Goal: Task Accomplishment & Management: Complete application form

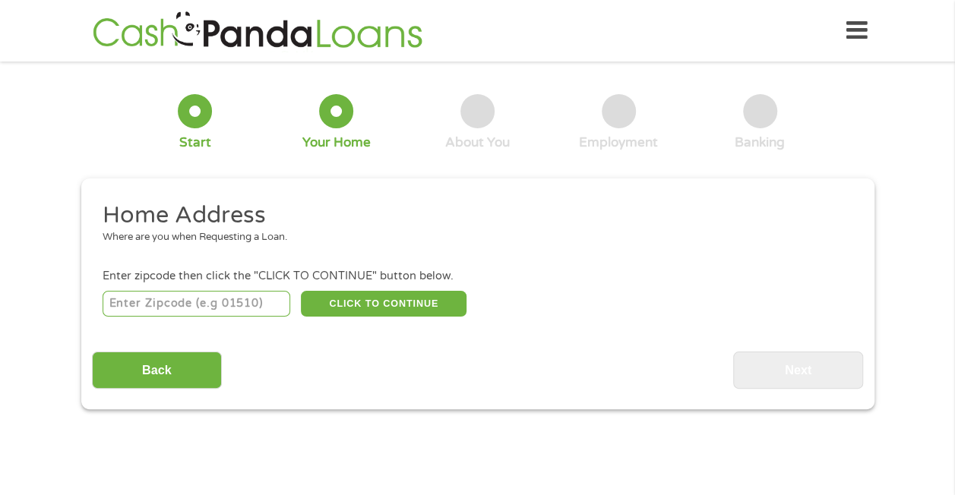
click at [242, 295] on input "number" at bounding box center [197, 304] width 188 height 26
type input "77087"
click at [366, 314] on button "CLICK TO CONTINUE" at bounding box center [384, 304] width 166 height 26
type input "77087"
type input "[GEOGRAPHIC_DATA]"
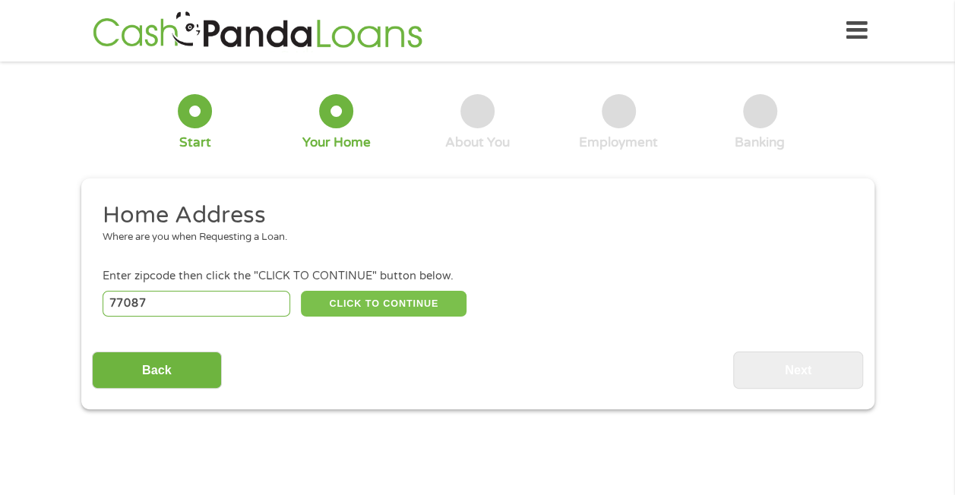
select select "[US_STATE]"
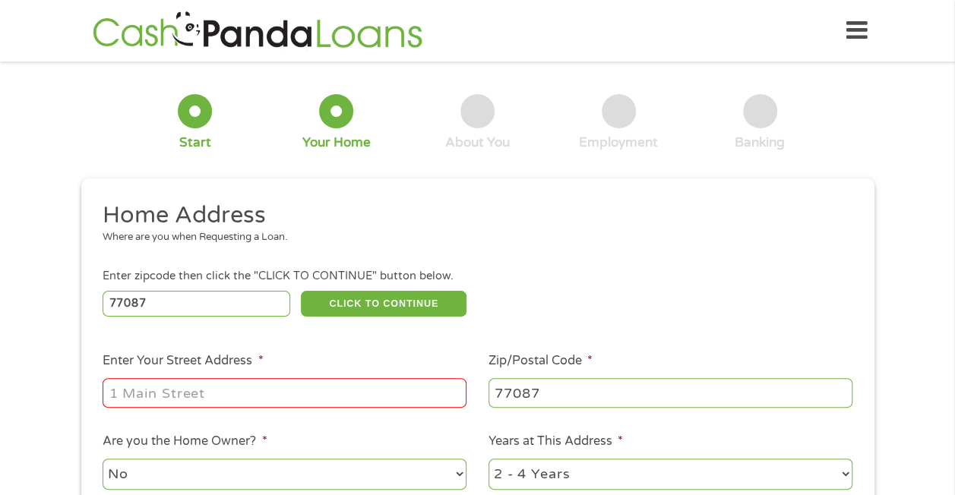
click at [254, 389] on input "Enter Your Street Address *" at bounding box center [285, 392] width 364 height 29
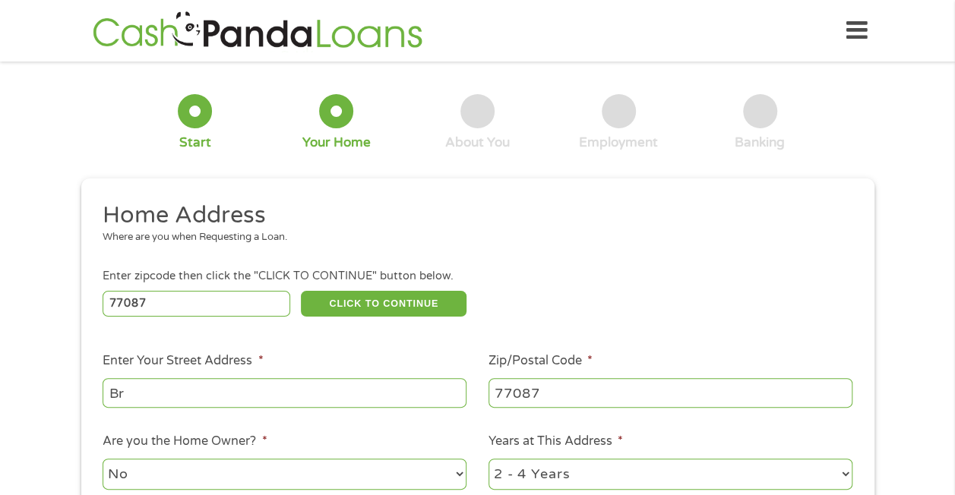
type input "B"
type input "[STREET_ADDRESS]"
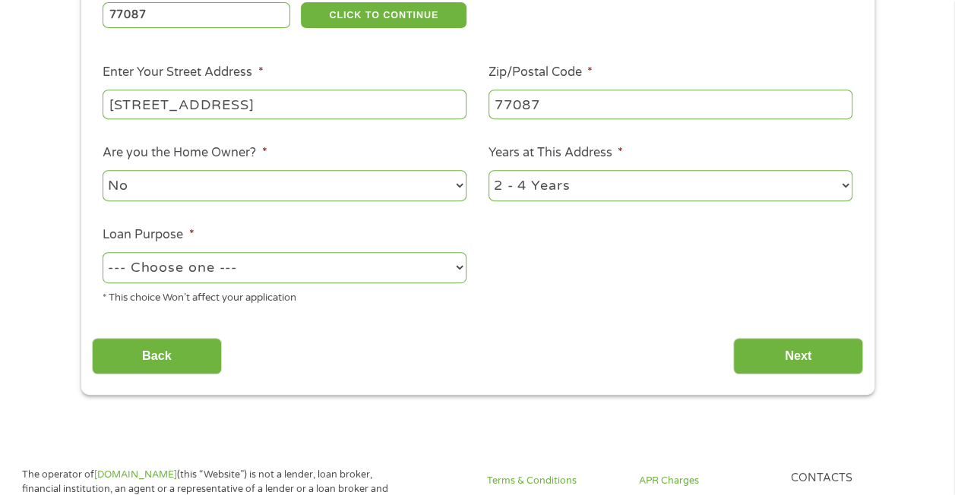
scroll to position [295, 0]
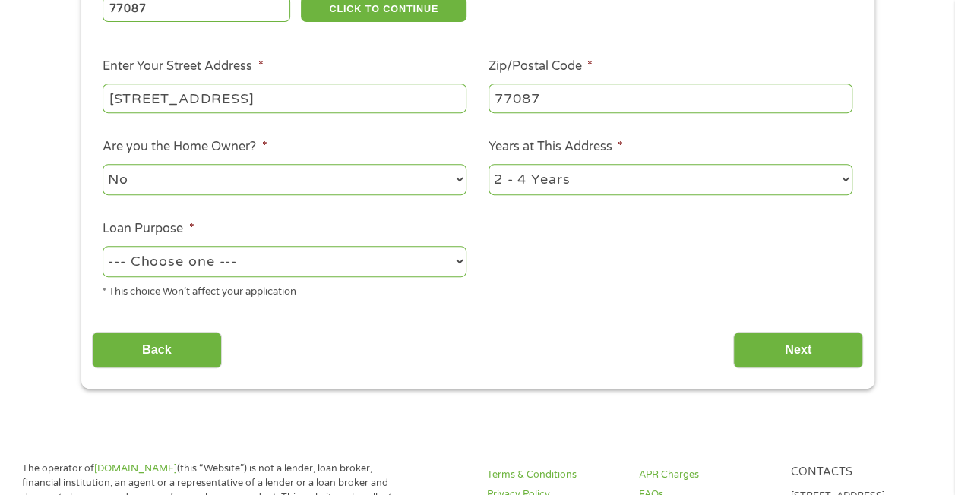
click at [292, 181] on select "No Yes" at bounding box center [285, 179] width 364 height 31
click at [571, 184] on select "1 Year or less 1 - 2 Years 2 - 4 Years Over 4 Years" at bounding box center [670, 179] width 364 height 31
select select "12months"
click at [488, 164] on select "1 Year or less 1 - 2 Years 2 - 4 Years Over 4 Years" at bounding box center [670, 179] width 364 height 31
click at [241, 252] on select "--- Choose one --- Pay Bills Debt Consolidation Home Improvement Major Purchase…" at bounding box center [285, 261] width 364 height 31
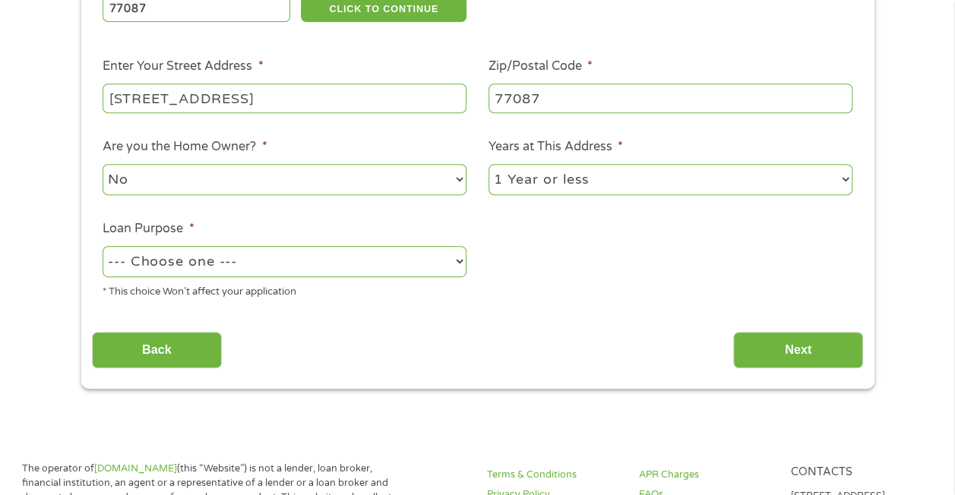
select select "debtconsolidation"
click at [103, 246] on select "--- Choose one --- Pay Bills Debt Consolidation Home Improvement Major Purchase…" at bounding box center [285, 261] width 364 height 31
click at [823, 342] on input "Next" at bounding box center [798, 350] width 130 height 37
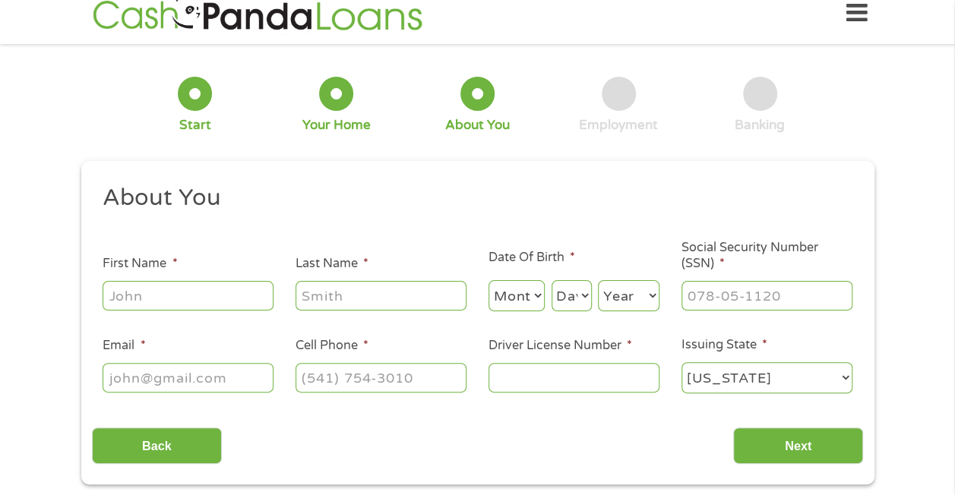
scroll to position [0, 0]
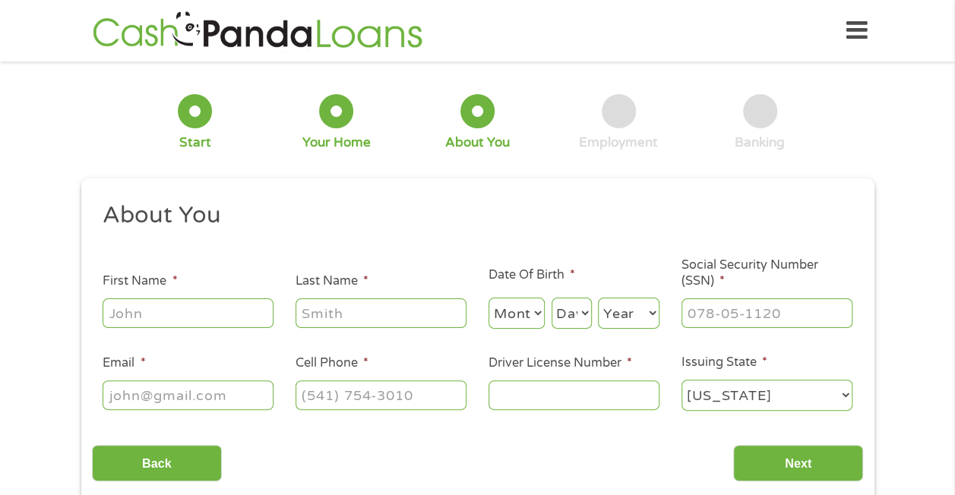
click at [227, 316] on input "First Name *" at bounding box center [188, 313] width 171 height 29
type input "[PERSON_NAME]"
select select "12"
select select "19"
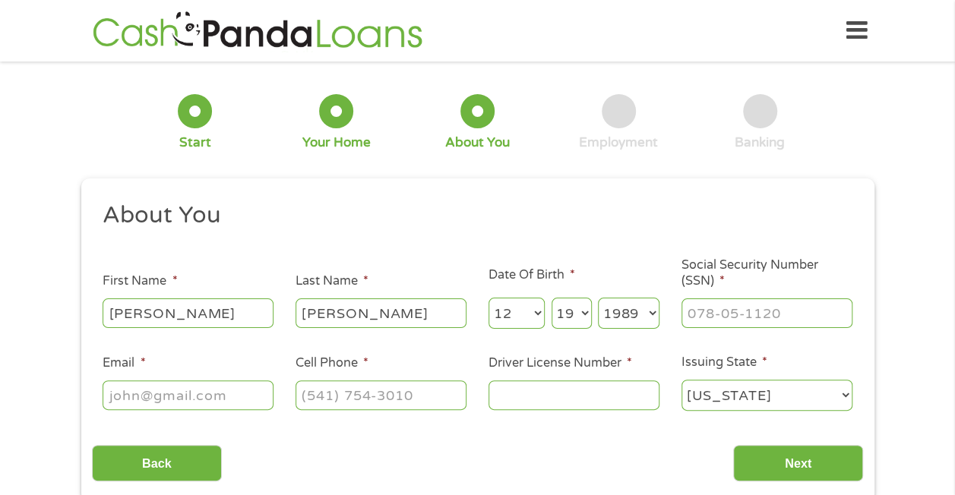
select select "1984"
type input "772-13-1909"
type input "[EMAIL_ADDRESS][DOMAIN_NAME]"
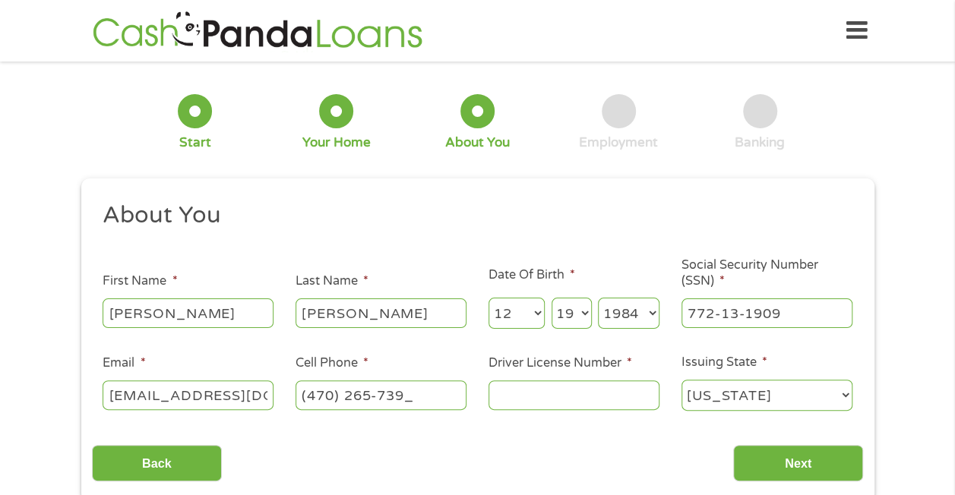
type input "[PHONE_NUMBER]"
type input "071002738"
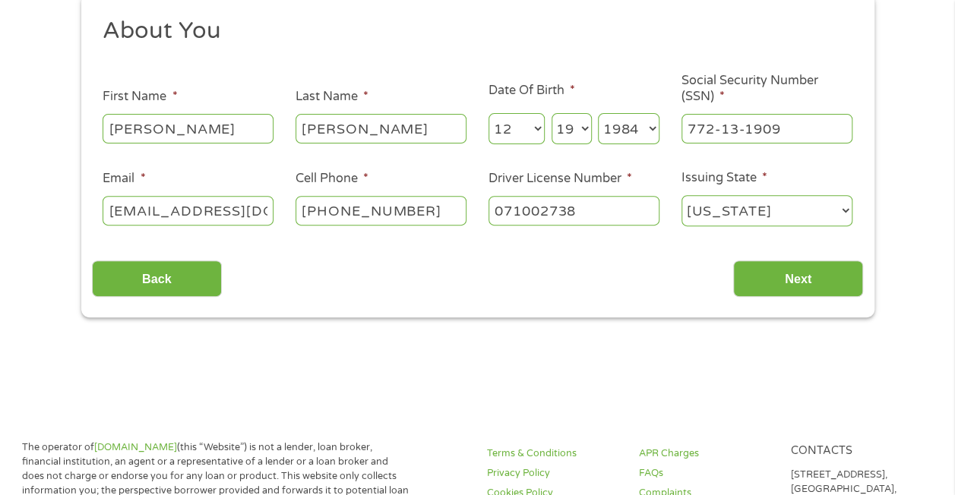
scroll to position [188, 0]
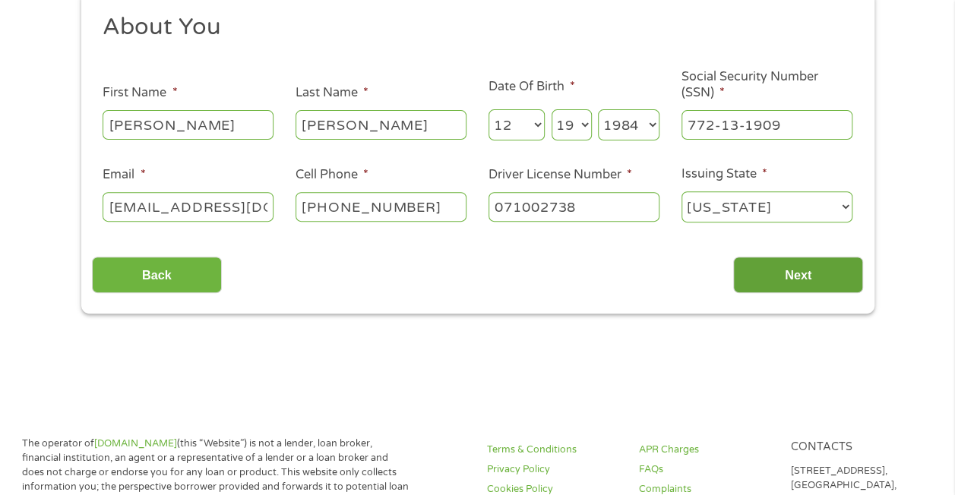
click at [814, 276] on input "Next" at bounding box center [798, 275] width 130 height 37
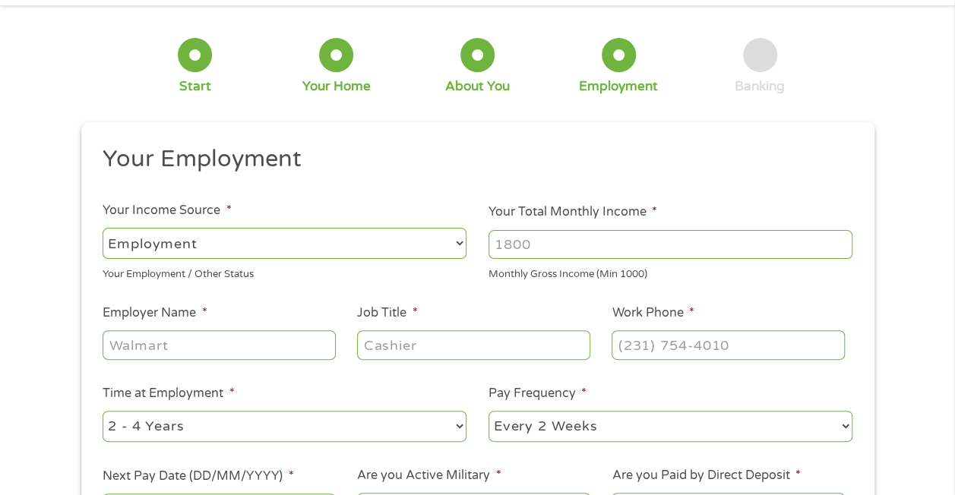
scroll to position [0, 0]
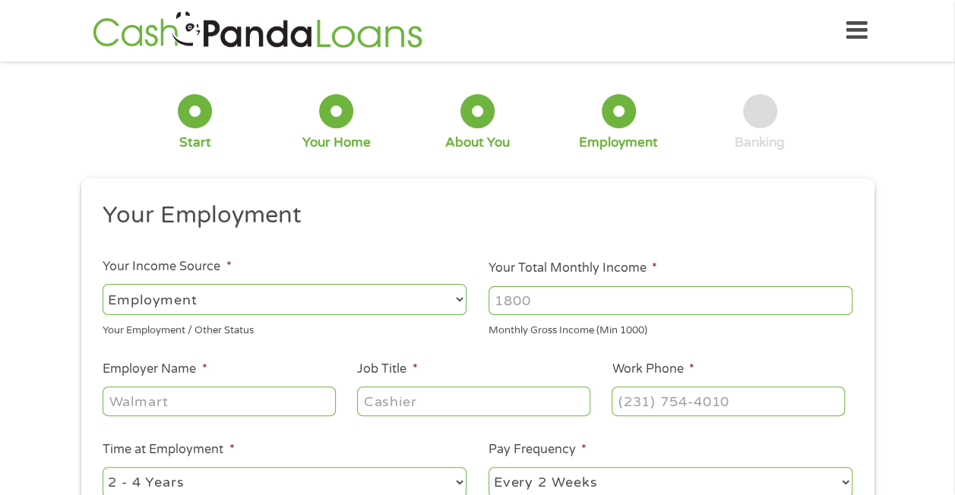
click at [647, 286] on input "Your Total Monthly Income *" at bounding box center [670, 300] width 364 height 29
type input "5920"
type input "Vecor Pipeline Integrity"
type input "Engineer"
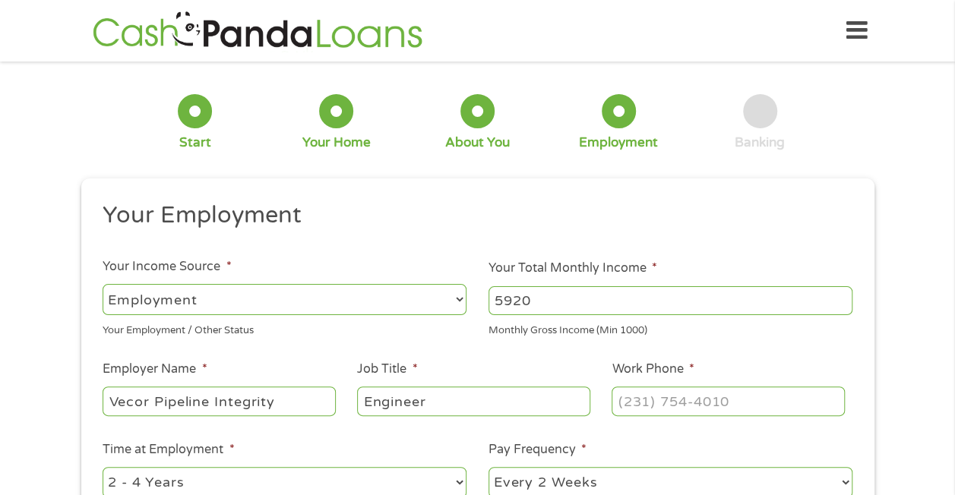
type input "(___) ___-____"
type input "[PHONE_NUMBER]"
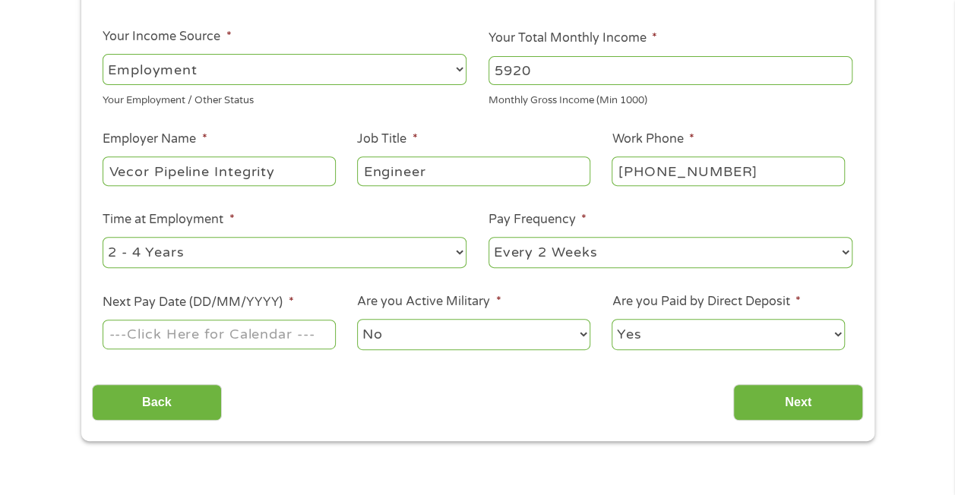
scroll to position [255, 0]
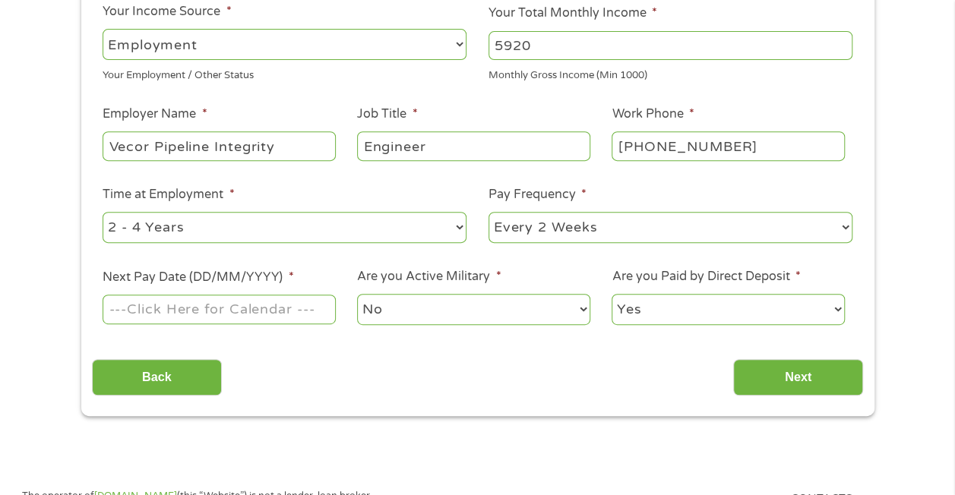
click at [788, 229] on select "--- Choose one --- Every 2 Weeks Every Week Monthly Semi-Monthly" at bounding box center [670, 227] width 364 height 31
select select "semimonthly"
click at [488, 212] on select "--- Choose one --- Every 2 Weeks Every Week Monthly Semi-Monthly" at bounding box center [670, 227] width 364 height 31
click at [226, 310] on input "Next Pay Date (DD/MM/YYYY) *" at bounding box center [219, 309] width 232 height 29
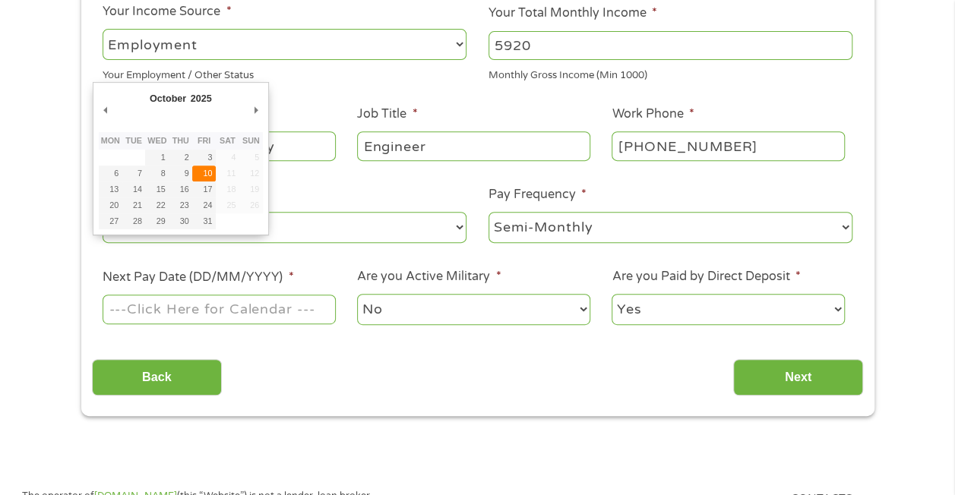
type input "[DATE]"
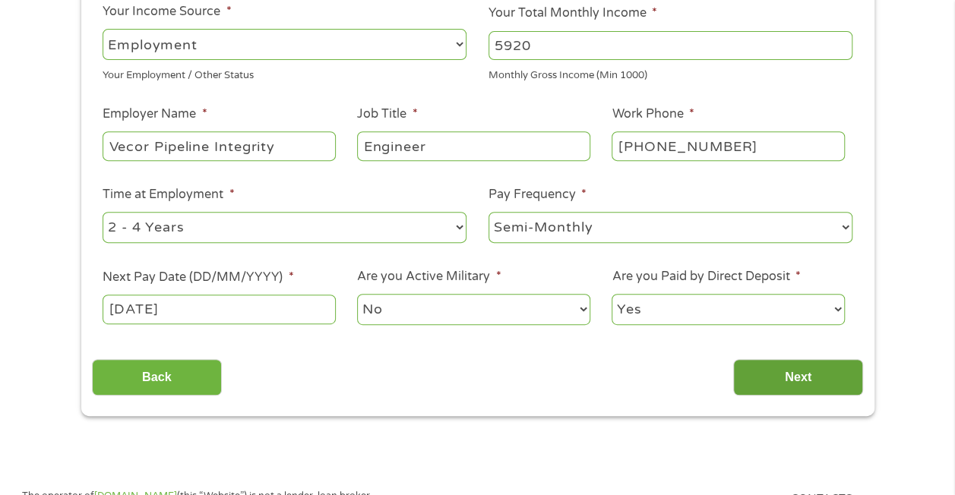
click at [770, 370] on input "Next" at bounding box center [798, 377] width 130 height 37
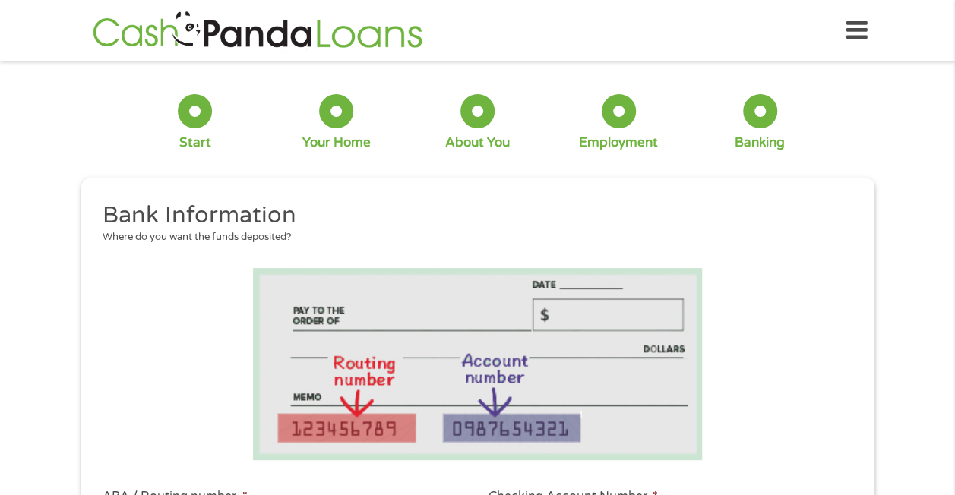
scroll to position [336, 0]
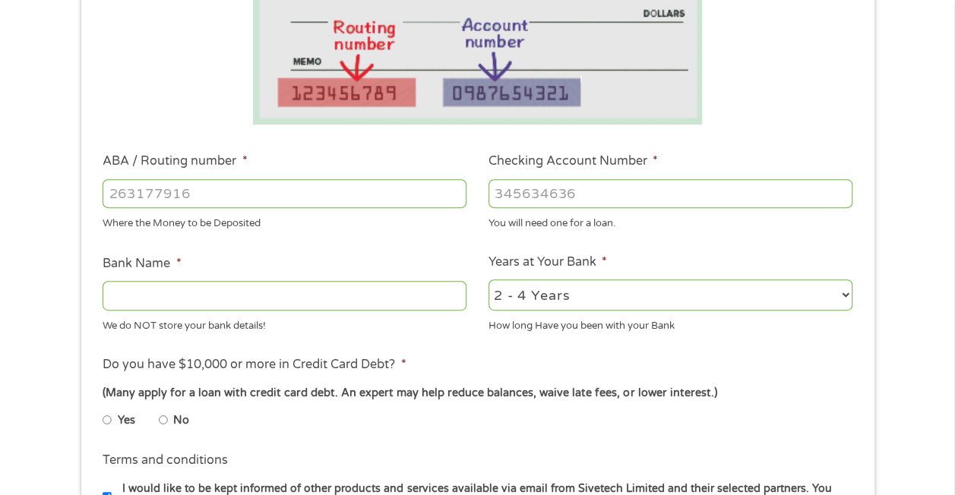
click at [258, 194] on input "ABA / Routing number *" at bounding box center [285, 193] width 364 height 29
type input "061000052"
type input "BANK OF AMERICA NA"
type input "334071850465"
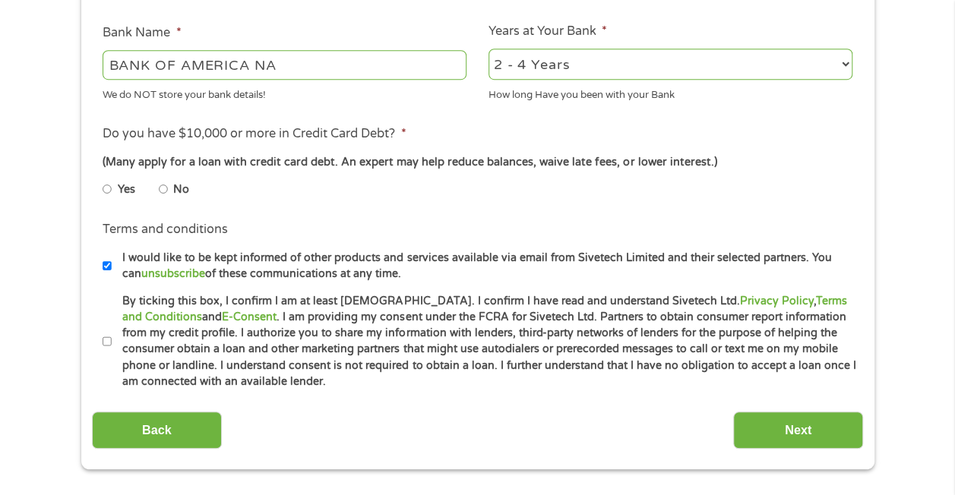
scroll to position [571, 0]
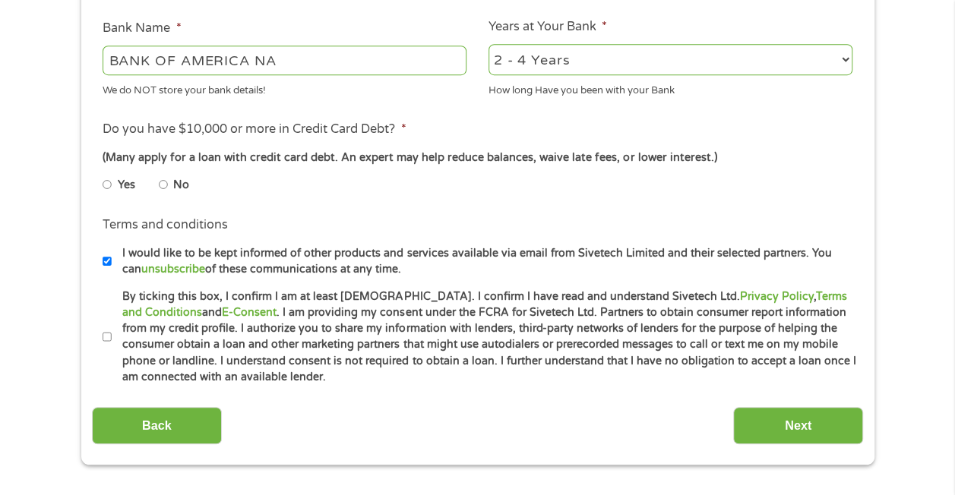
click at [163, 182] on input "No" at bounding box center [163, 184] width 9 height 24
radio input "true"
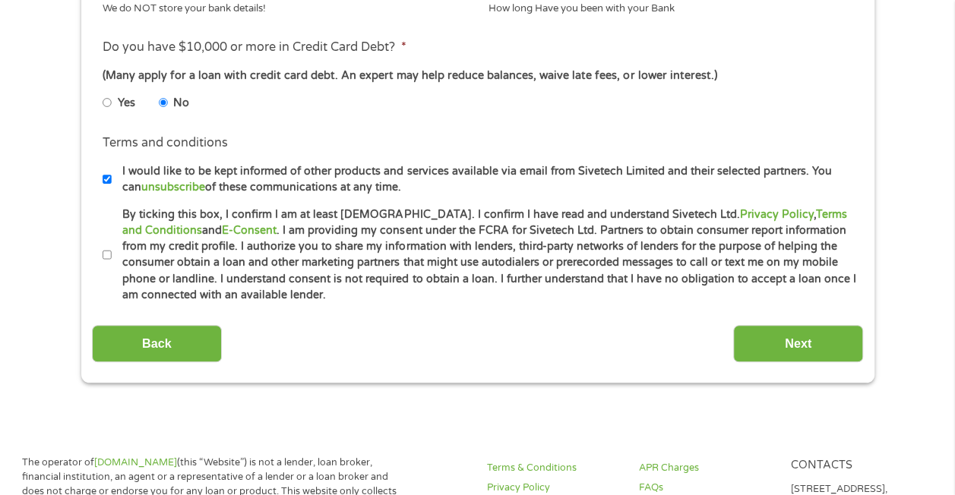
scroll to position [656, 0]
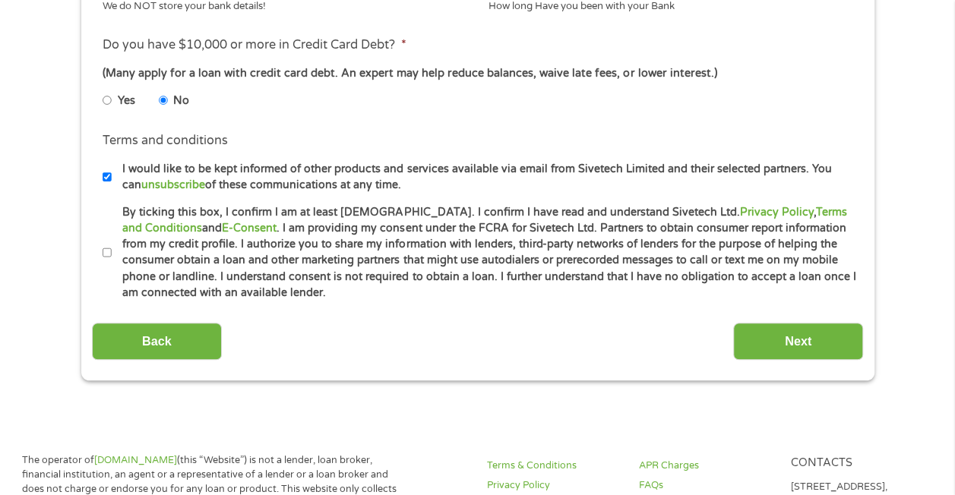
click at [109, 251] on input "By ticking this box, I confirm I am at least [DEMOGRAPHIC_DATA]. I confirm I ha…" at bounding box center [107, 253] width 9 height 24
checkbox input "true"
click at [789, 344] on input "Next" at bounding box center [798, 341] width 130 height 37
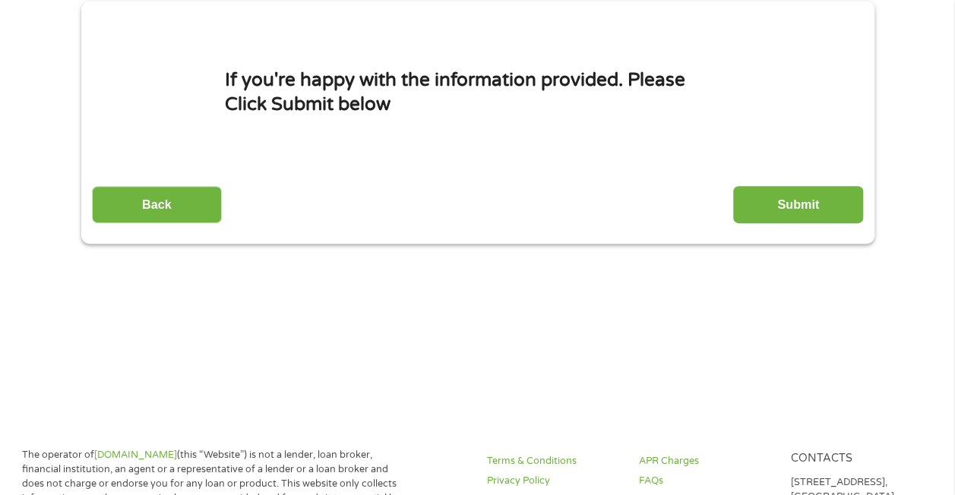
scroll to position [0, 0]
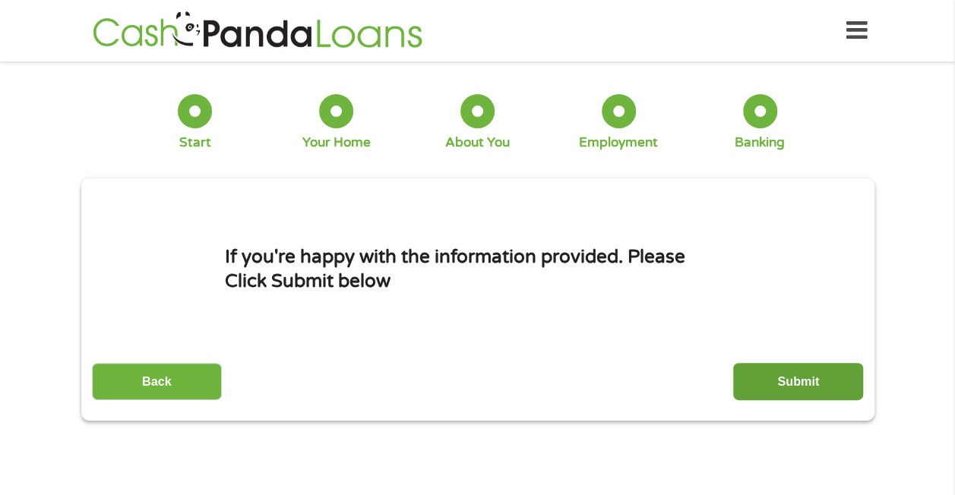
click at [810, 381] on input "Submit" at bounding box center [798, 381] width 130 height 37
